Goal: Task Accomplishment & Management: Manage account settings

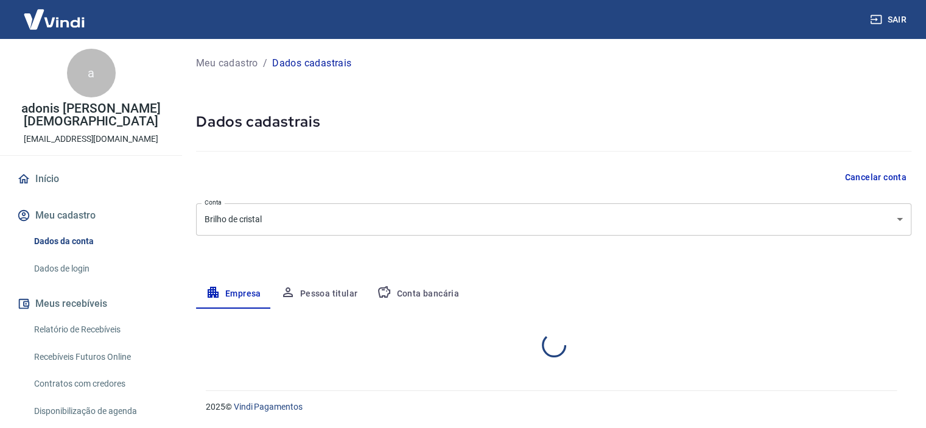
select select "SP"
select select "business"
select select "SP"
select select "business"
